Goal: Task Accomplishment & Management: Manage account settings

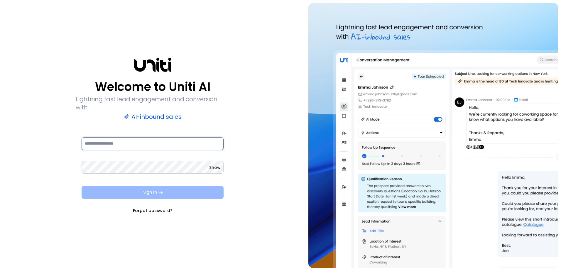
type input "**********"
click at [164, 188] on button "Sign In" at bounding box center [153, 192] width 142 height 13
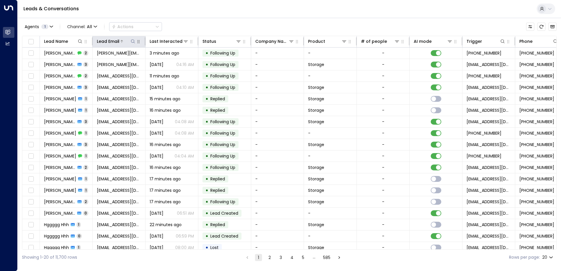
click at [132, 41] on icon at bounding box center [133, 41] width 5 height 5
type input "**********"
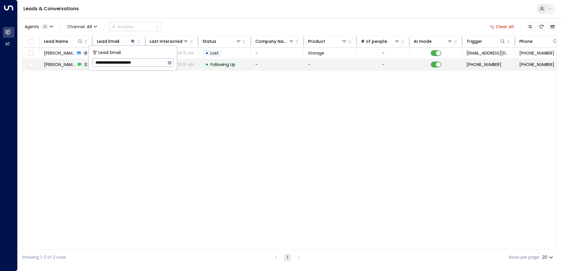
click at [240, 69] on td "• Following Up" at bounding box center [224, 64] width 53 height 11
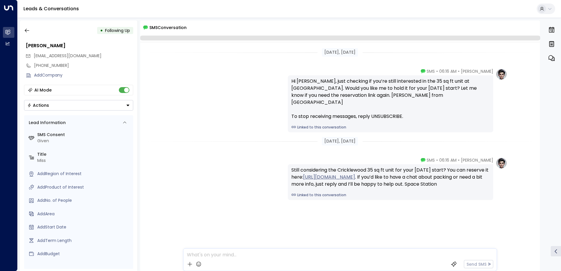
scroll to position [2, 0]
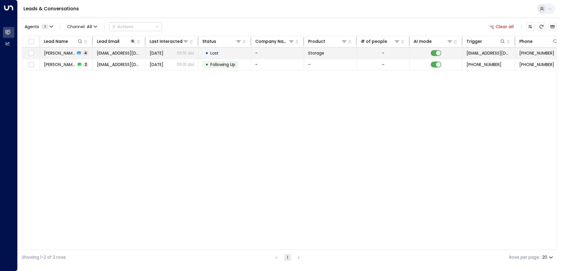
click at [415, 54] on td at bounding box center [436, 53] width 53 height 11
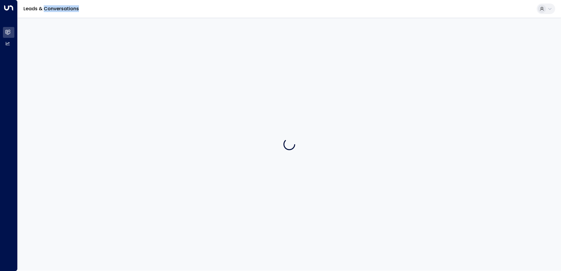
click at [415, 54] on div at bounding box center [289, 144] width 543 height 253
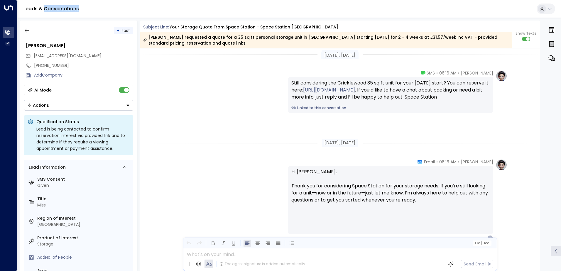
scroll to position [849, 0]
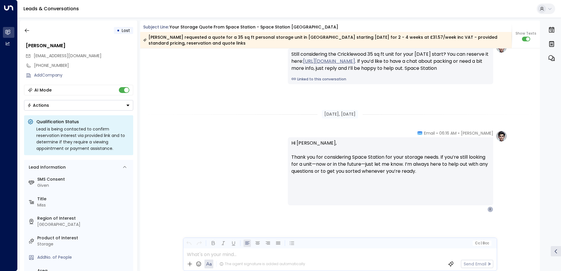
click at [476, 264] on div "Send Email" at bounding box center [468, 264] width 50 height 9
click at [252, 263] on div "The agent signature is added automatically" at bounding box center [262, 263] width 86 height 5
click at [395, 169] on p "Hi Ivana, Thank you for considering Space Station for your storage needs. If yo…" at bounding box center [390, 161] width 198 height 42
click at [440, 176] on p "Hi Ivana, Thank you for considering Space Station for your storage needs. If yo…" at bounding box center [390, 161] width 198 height 42
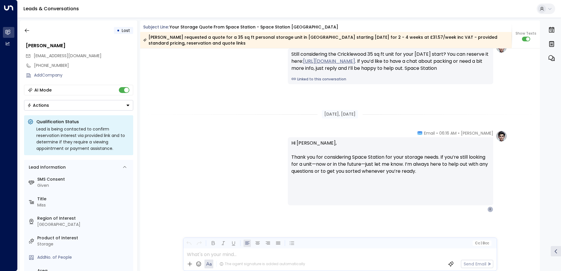
click at [435, 132] on span "Email" at bounding box center [429, 133] width 11 height 6
click at [434, 133] on span "Email" at bounding box center [429, 133] width 11 height 6
click at [515, 172] on div "Olivia Parker • 06:16 AM • Email Hi Ivana, Thank you for considering Space Stat…" at bounding box center [340, 200] width 400 height 141
click at [202, 155] on div "Olivia Parker • 06:16 AM • Email Hi Ivana, Thank you for considering Space Stat…" at bounding box center [340, 171] width 334 height 82
